Goal: Task Accomplishment & Management: Manage account settings

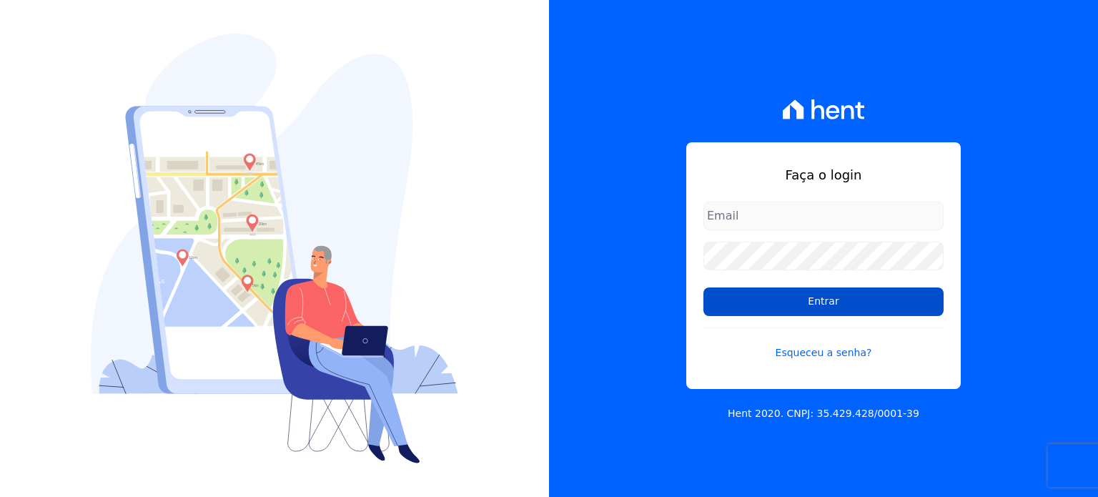
type input "[PERSON_NAME][EMAIL_ADDRESS][DOMAIN_NAME]"
click at [744, 297] on input "Entrar" at bounding box center [824, 301] width 240 height 29
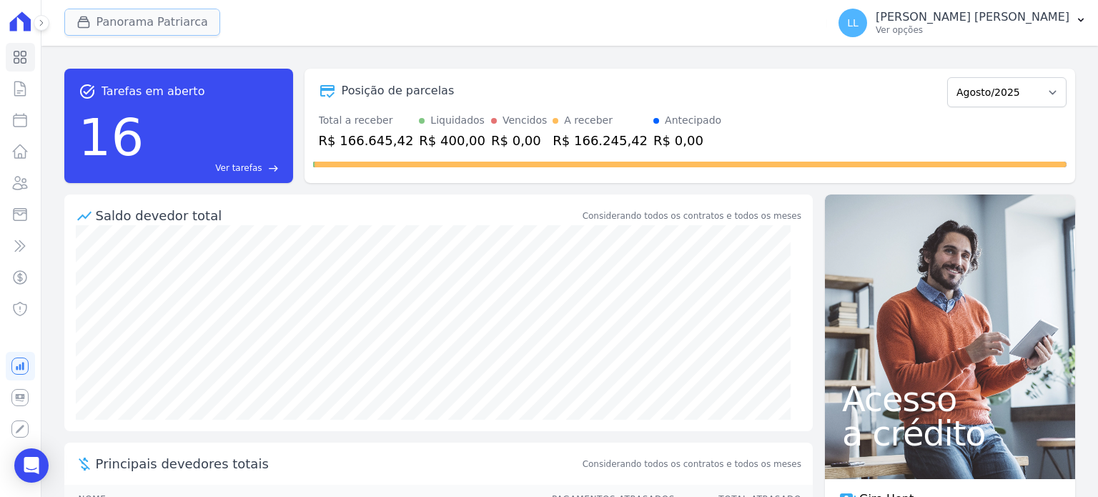
click at [154, 11] on button "Panorama Patriarca" at bounding box center [142, 22] width 156 height 27
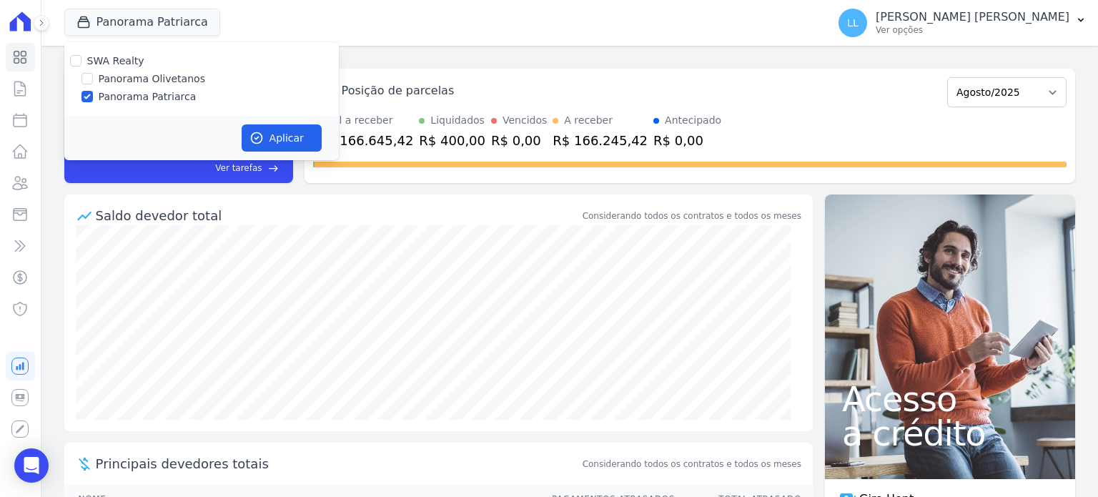
drag, startPoint x: 151, startPoint y: 80, endPoint x: 162, endPoint y: 99, distance: 22.4
click at [152, 83] on label "Panorama Olivetanos" at bounding box center [152, 79] width 107 height 15
click at [93, 83] on input "Panorama Olivetanos" at bounding box center [87, 78] width 11 height 11
checkbox input "true"
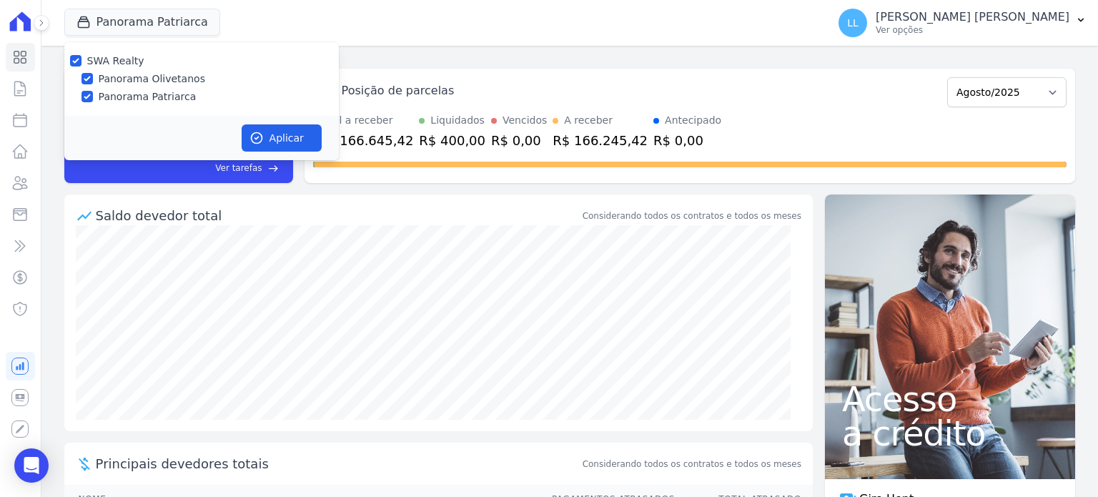
drag, startPoint x: 164, startPoint y: 102, endPoint x: 215, endPoint y: 116, distance: 52.6
click at [163, 102] on label "Panorama Patriarca" at bounding box center [148, 96] width 98 height 15
click at [107, 94] on label "Panorama Patriarca" at bounding box center [148, 96] width 98 height 15
click at [93, 94] on input "Panorama Patriarca" at bounding box center [87, 96] width 11 height 11
checkbox input "false"
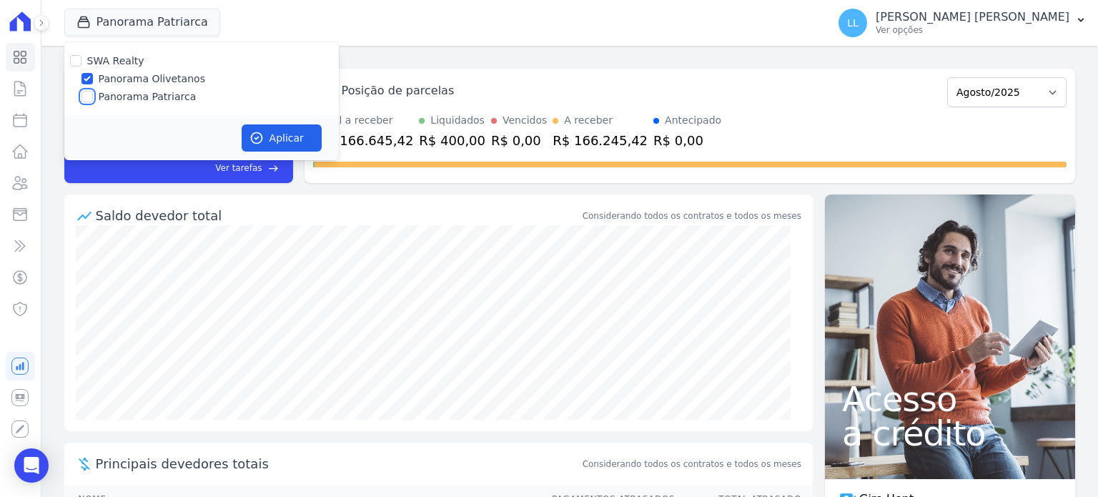
checkbox input "false"
click at [320, 149] on div "Aplicar" at bounding box center [201, 138] width 275 height 44
click at [300, 139] on button "Aplicar" at bounding box center [282, 137] width 80 height 27
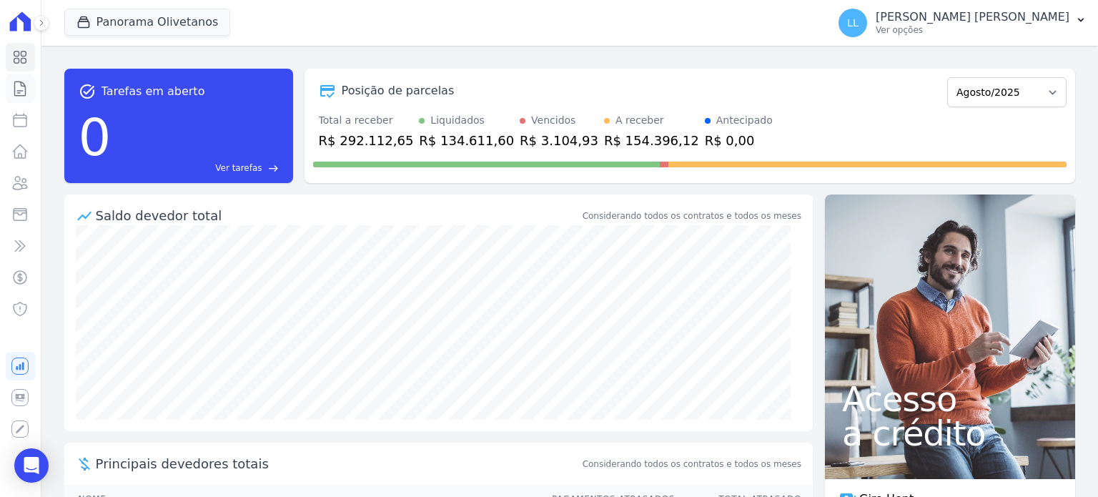
click at [17, 99] on link "Contratos" at bounding box center [20, 88] width 29 height 29
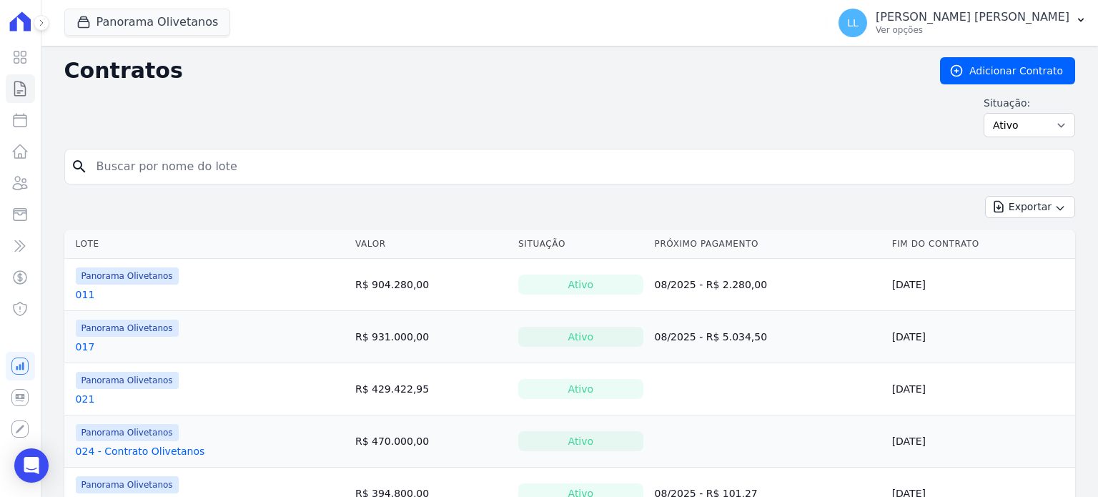
drag, startPoint x: 66, startPoint y: 296, endPoint x: 88, endPoint y: 297, distance: 22.2
click at [77, 297] on td "Panorama Olivetanos 011" at bounding box center [206, 284] width 285 height 51
click at [88, 297] on link "011" at bounding box center [85, 294] width 19 height 14
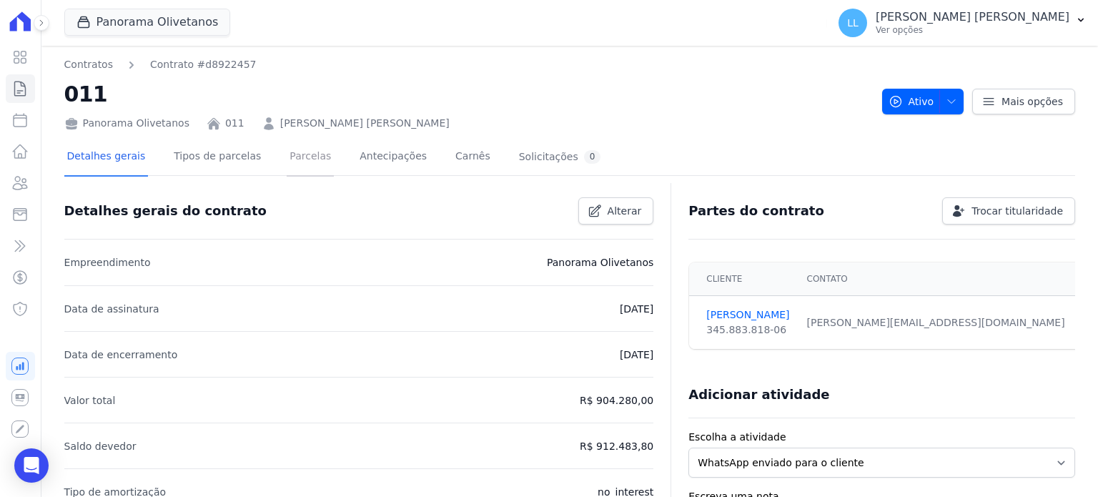
click at [299, 155] on link "Parcelas" at bounding box center [310, 158] width 47 height 38
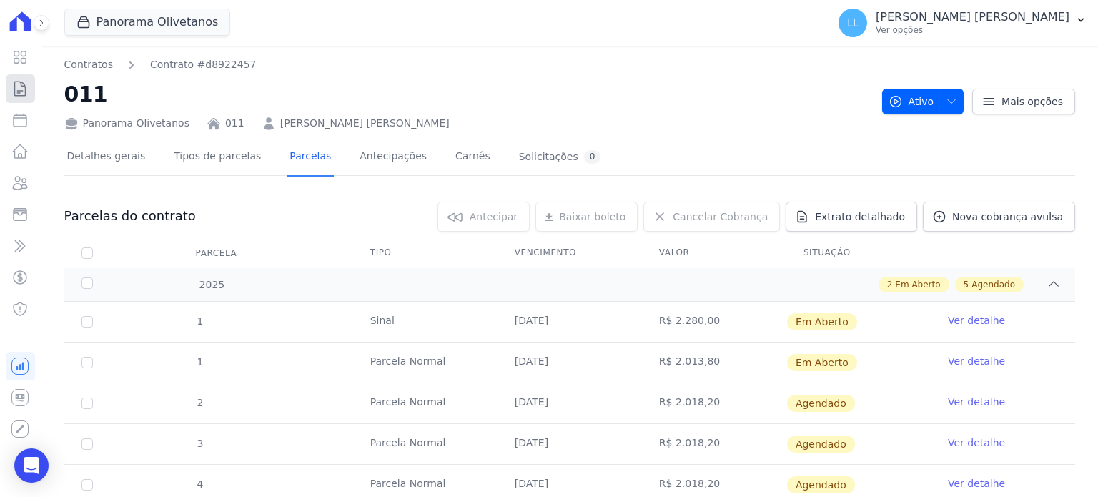
click at [18, 95] on icon at bounding box center [20, 89] width 11 height 14
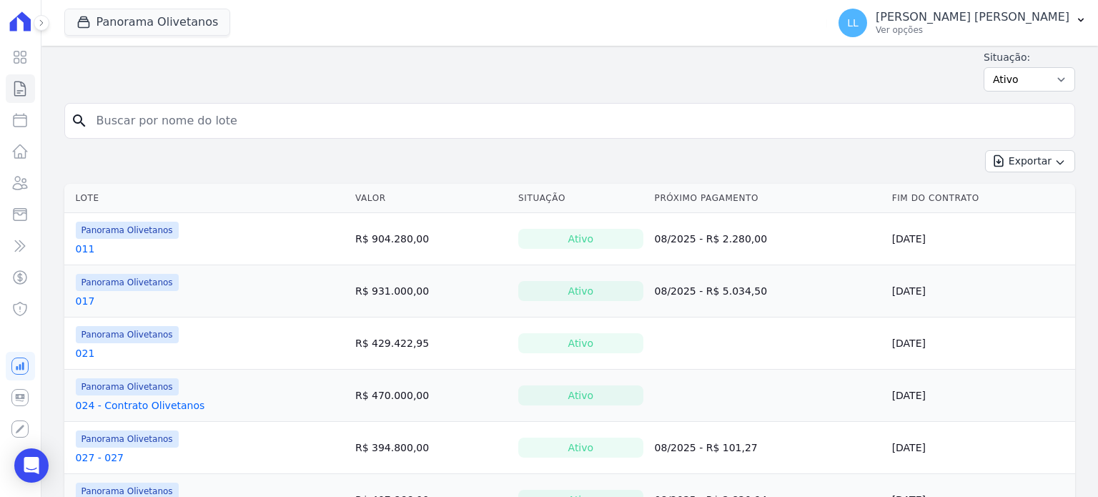
scroll to position [143, 0]
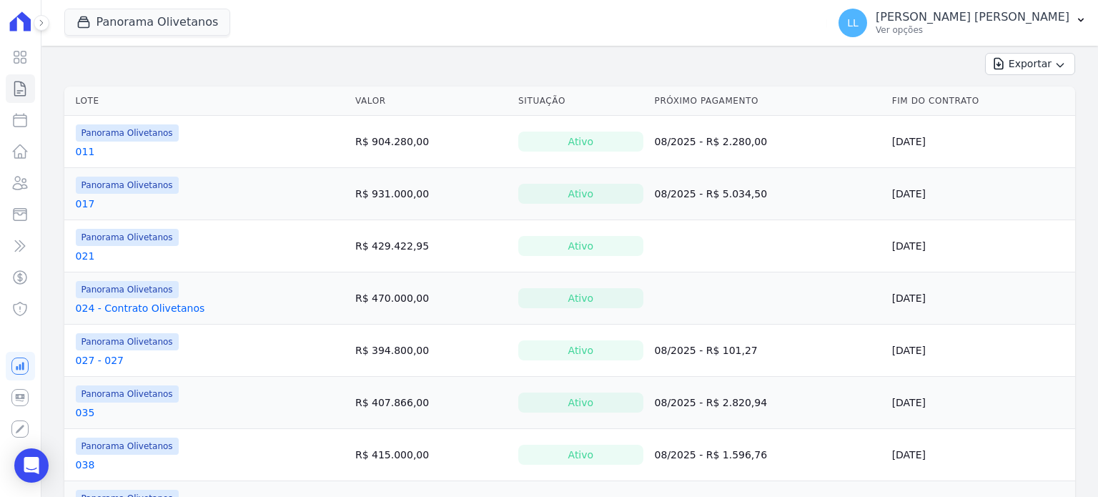
click at [120, 302] on link "024 - Contrato Olivetanos" at bounding box center [140, 308] width 129 height 14
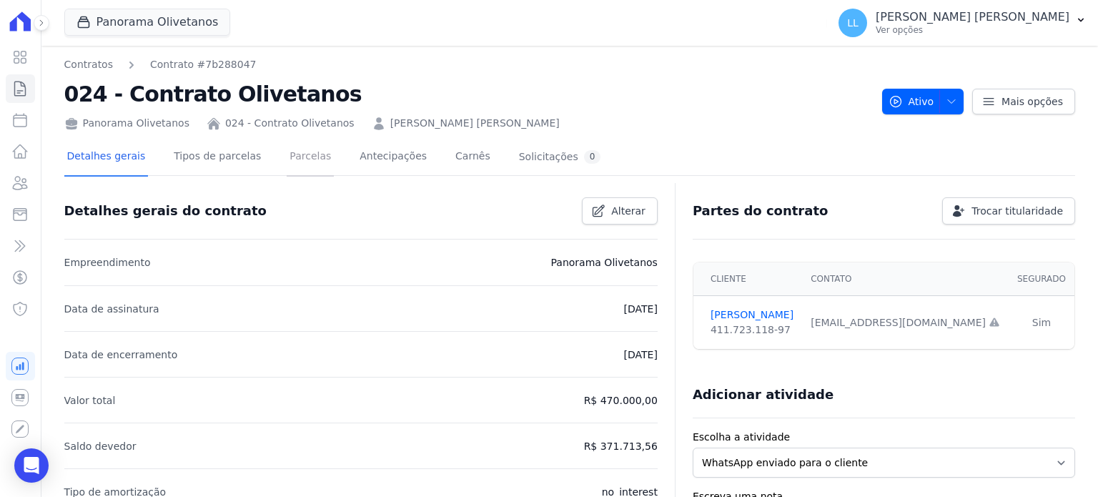
click at [293, 153] on link "Parcelas" at bounding box center [310, 158] width 47 height 38
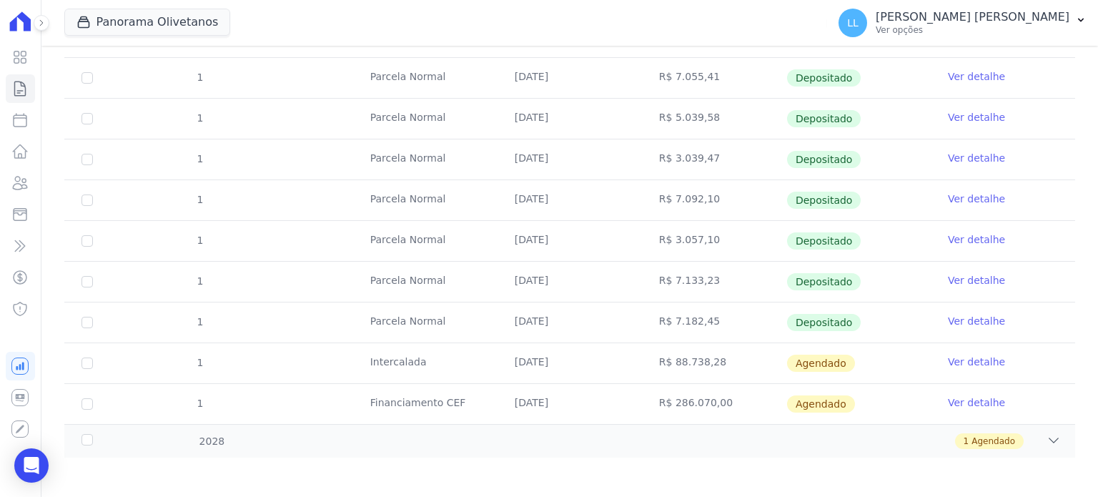
scroll to position [121, 0]
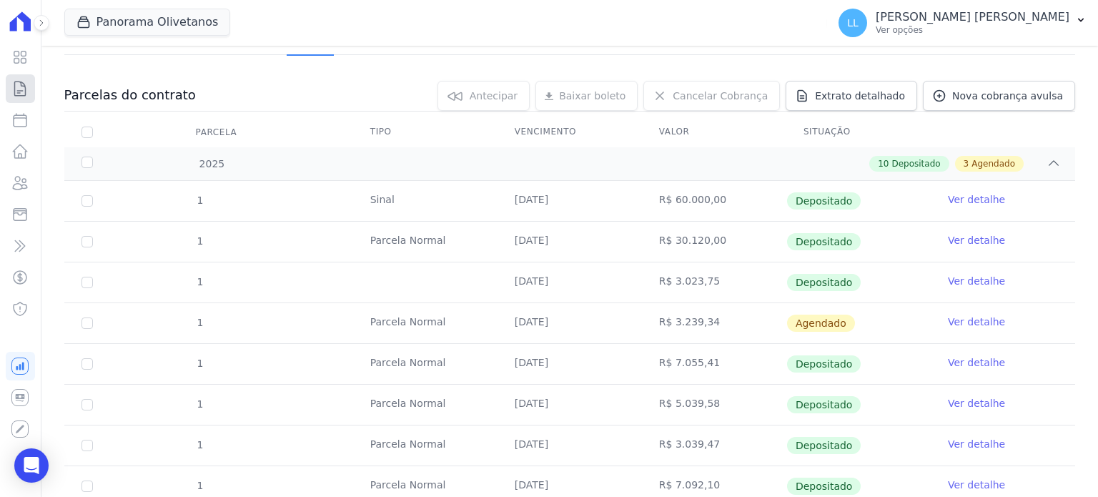
click at [24, 89] on icon at bounding box center [19, 88] width 17 height 17
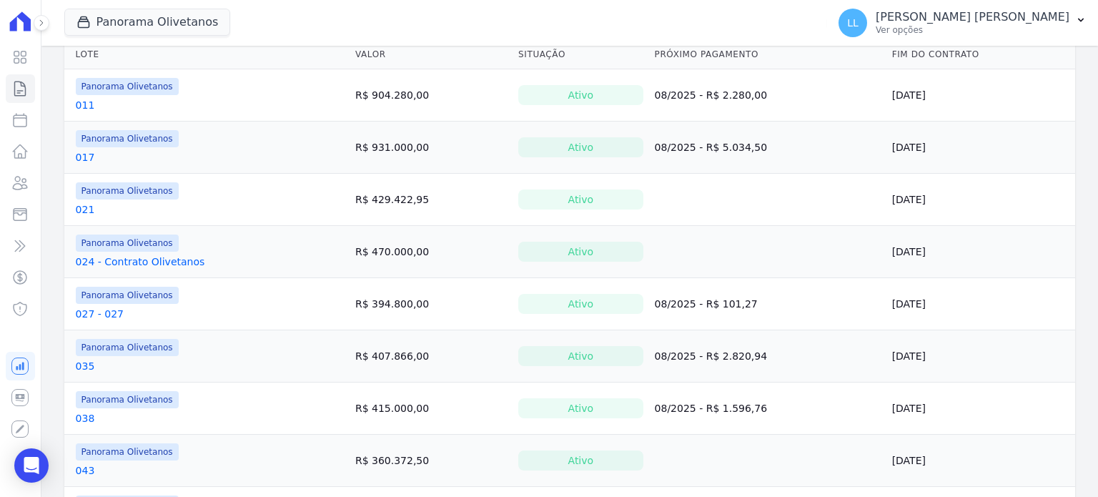
scroll to position [358, 0]
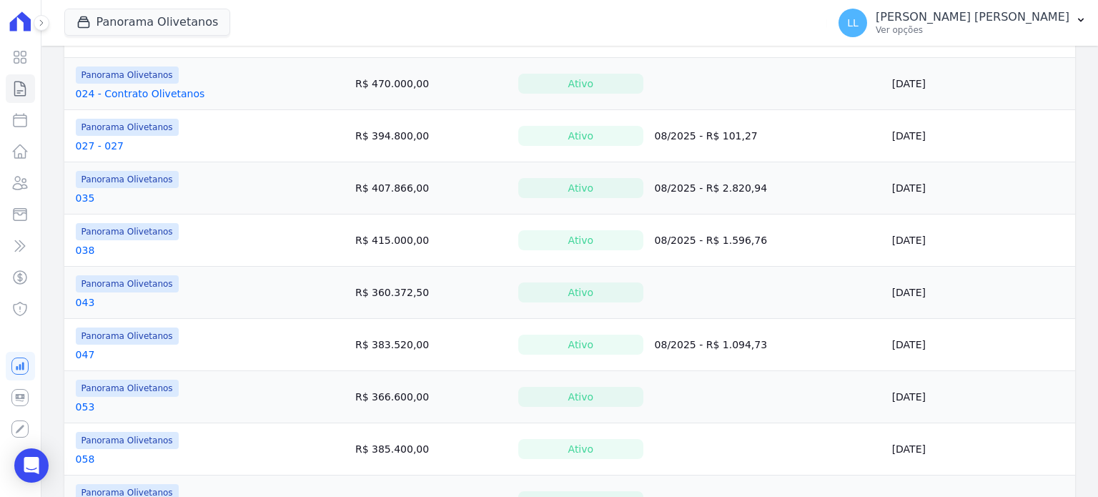
click at [82, 300] on link "043" at bounding box center [85, 302] width 19 height 14
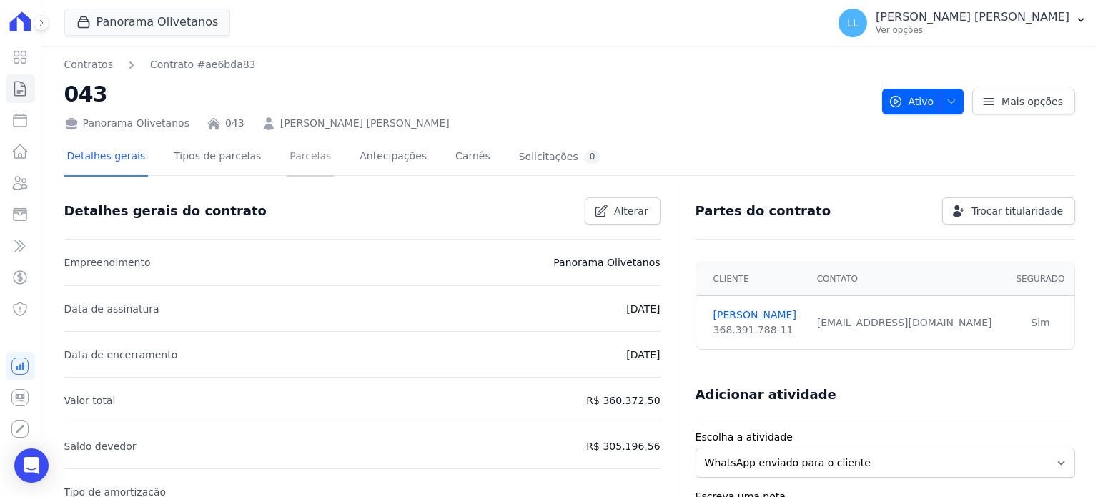
click at [294, 166] on link "Parcelas" at bounding box center [310, 158] width 47 height 38
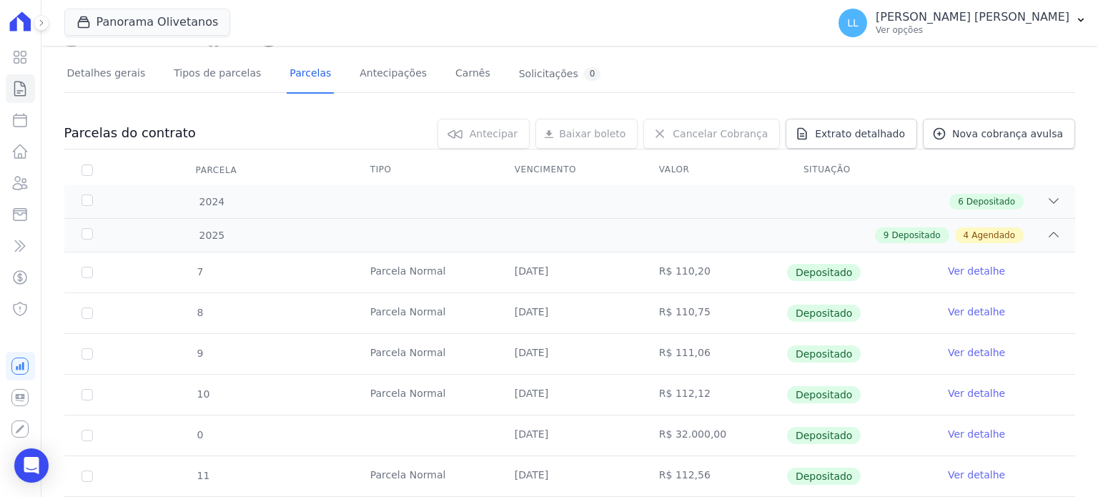
scroll to position [407, 0]
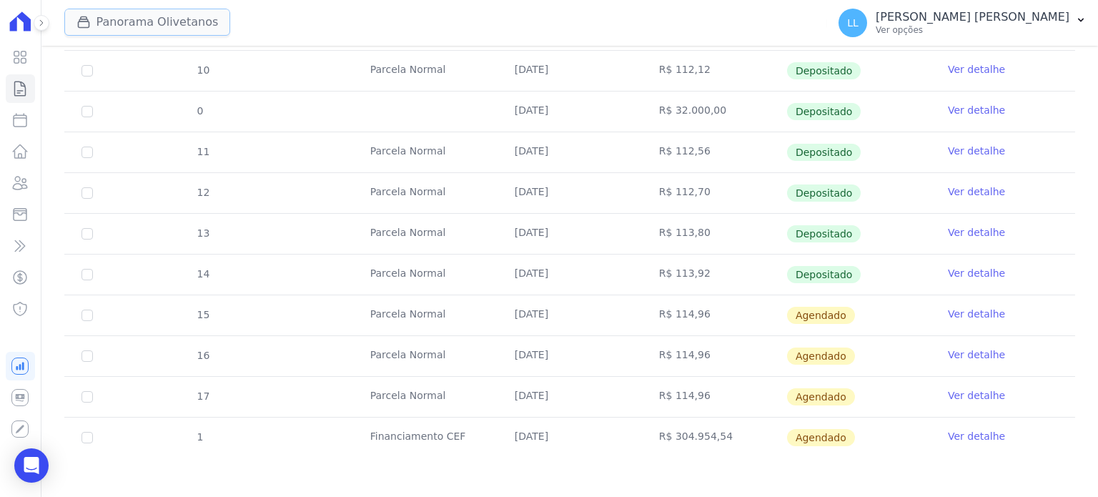
click at [97, 28] on button "Panorama Olivetanos" at bounding box center [147, 22] width 167 height 27
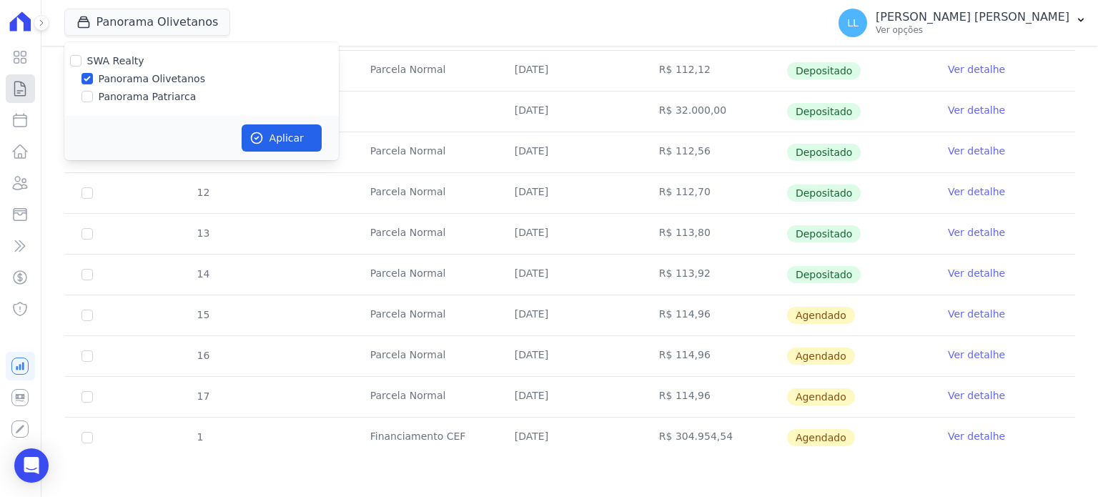
click at [6, 96] on link "Contratos" at bounding box center [20, 88] width 29 height 29
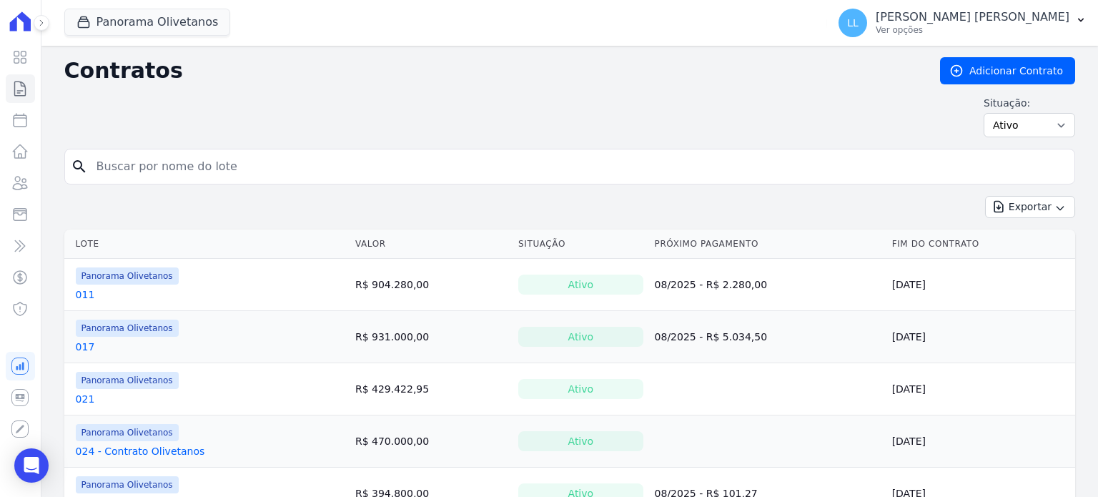
click at [80, 347] on link "017" at bounding box center [85, 347] width 19 height 14
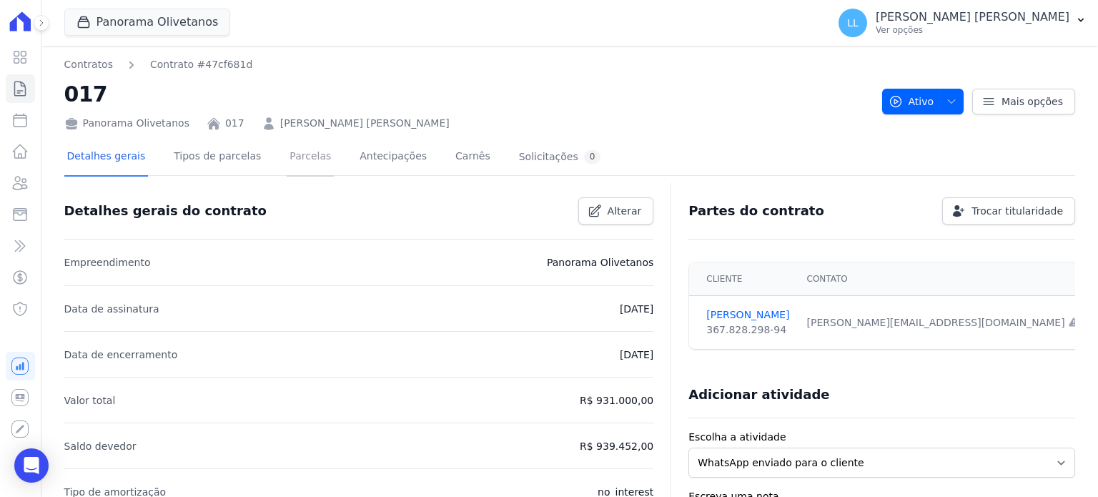
click at [287, 154] on link "Parcelas" at bounding box center [310, 158] width 47 height 38
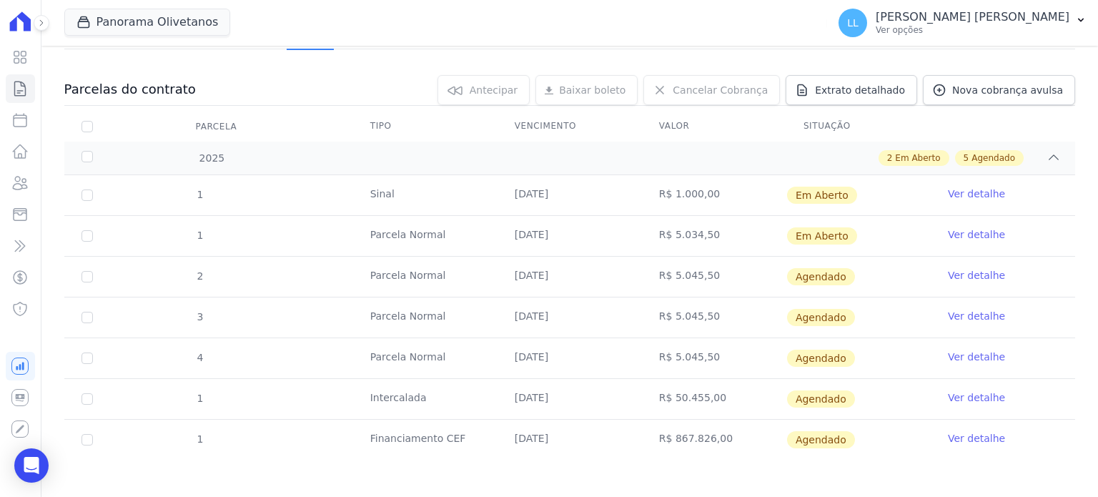
scroll to position [130, 0]
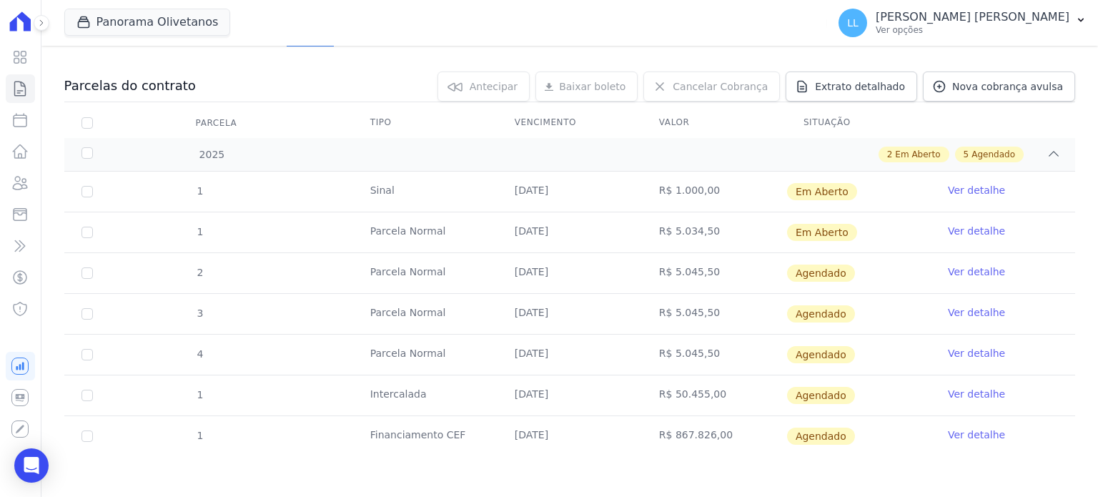
click at [975, 233] on link "Ver detalhe" at bounding box center [976, 231] width 57 height 14
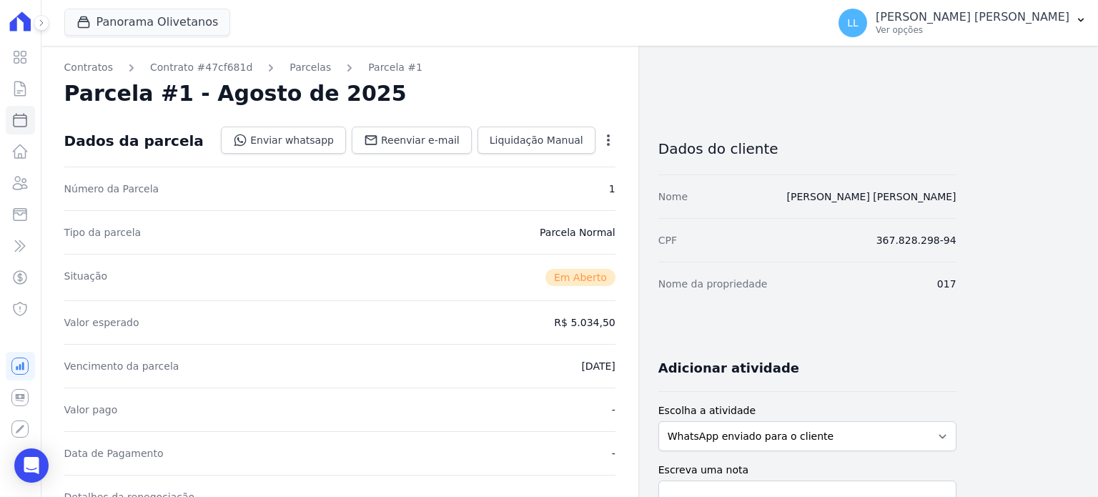
click at [615, 142] on icon "button" at bounding box center [608, 140] width 14 height 14
click at [526, 290] on div "Situação Em [GEOGRAPHIC_DATA]" at bounding box center [339, 277] width 551 height 46
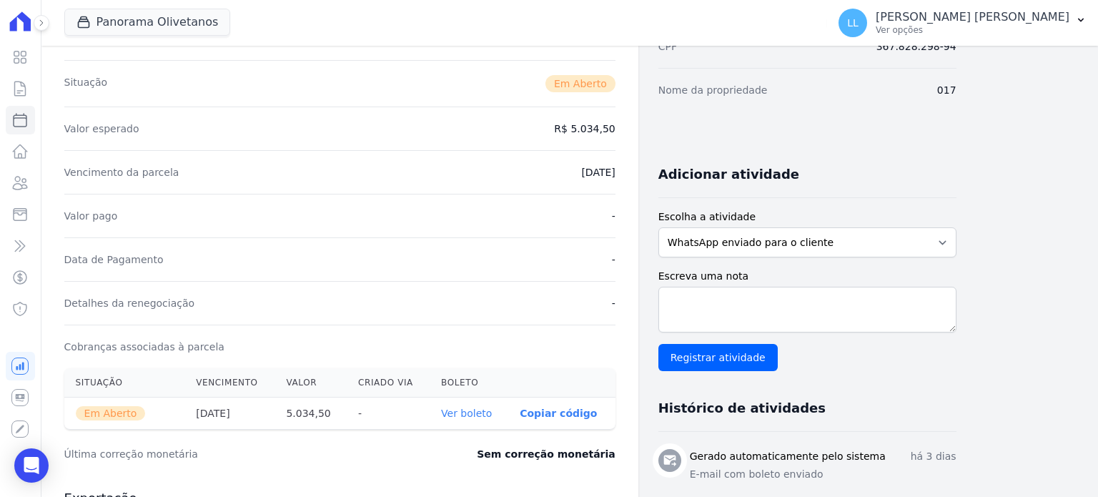
scroll to position [215, 0]
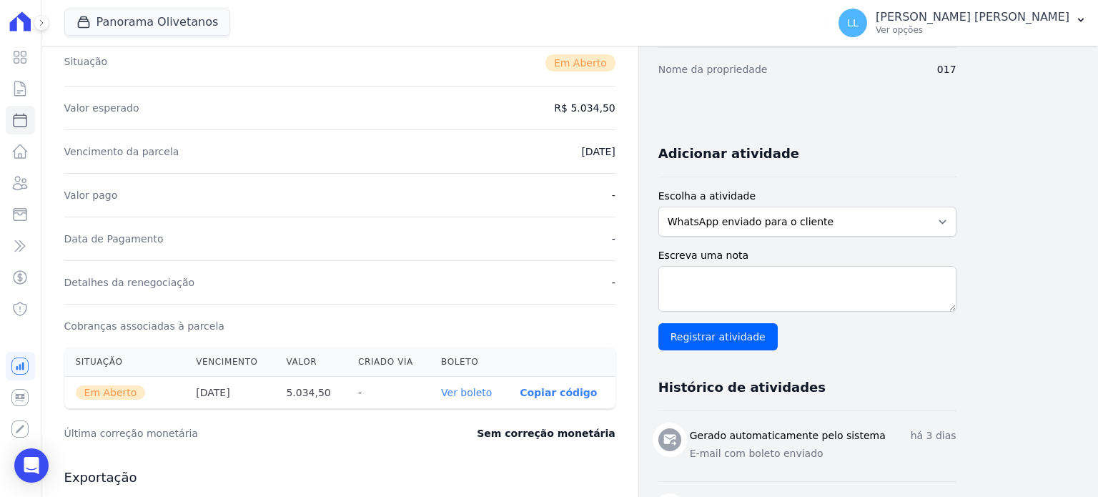
click at [476, 392] on link "Ver boleto" at bounding box center [466, 392] width 51 height 11
